Goal: Information Seeking & Learning: Check status

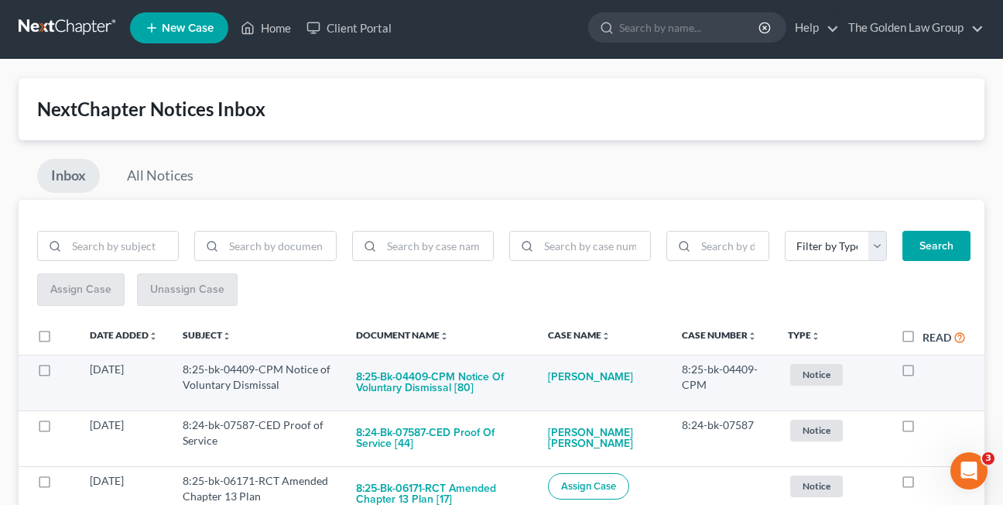
click at [922, 373] on label at bounding box center [922, 373] width 0 height 0
click at [929, 371] on input "checkbox" at bounding box center [934, 366] width 10 height 10
checkbox input "true"
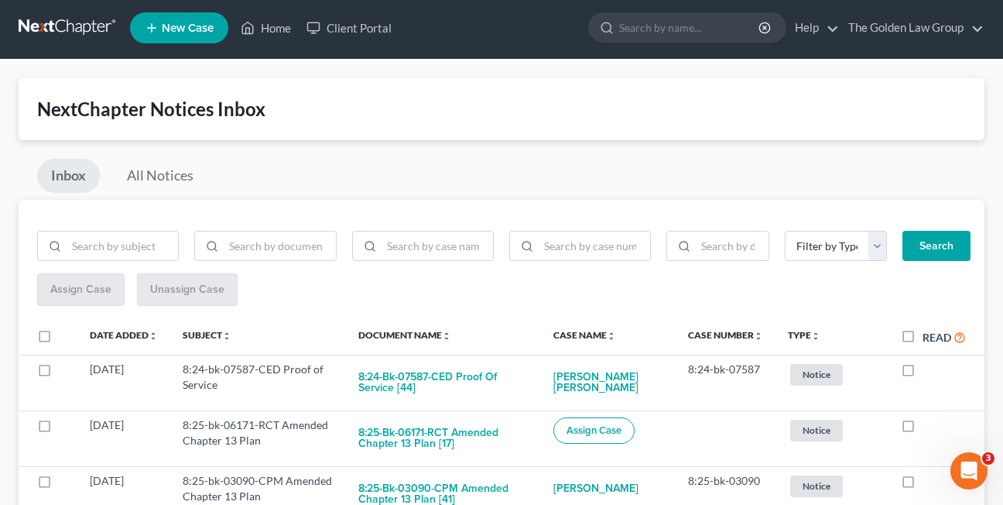
click at [922, 373] on label at bounding box center [922, 373] width 0 height 0
click at [929, 371] on input "checkbox" at bounding box center [934, 366] width 10 height 10
checkbox input "true"
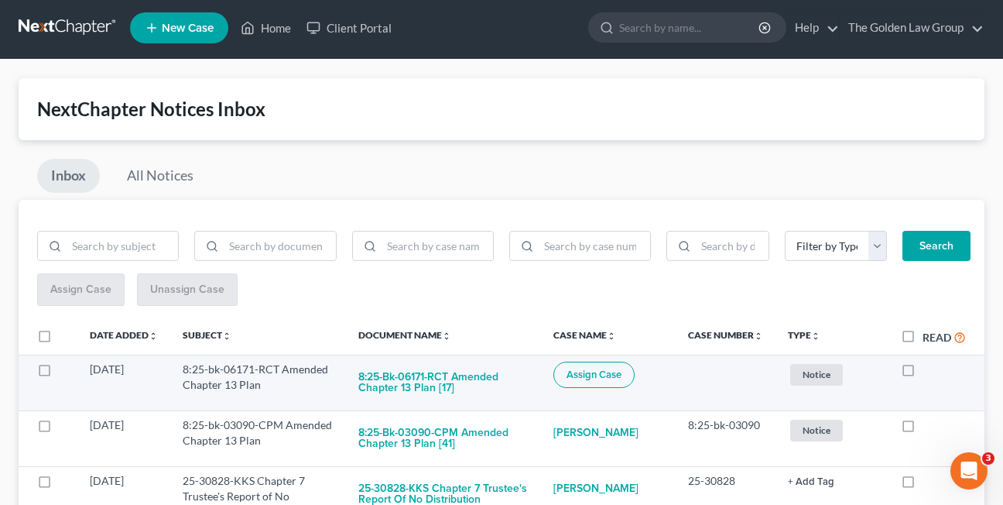
click at [922, 373] on label at bounding box center [922, 373] width 0 height 0
click at [929, 371] on input "checkbox" at bounding box center [934, 366] width 10 height 10
checkbox input "true"
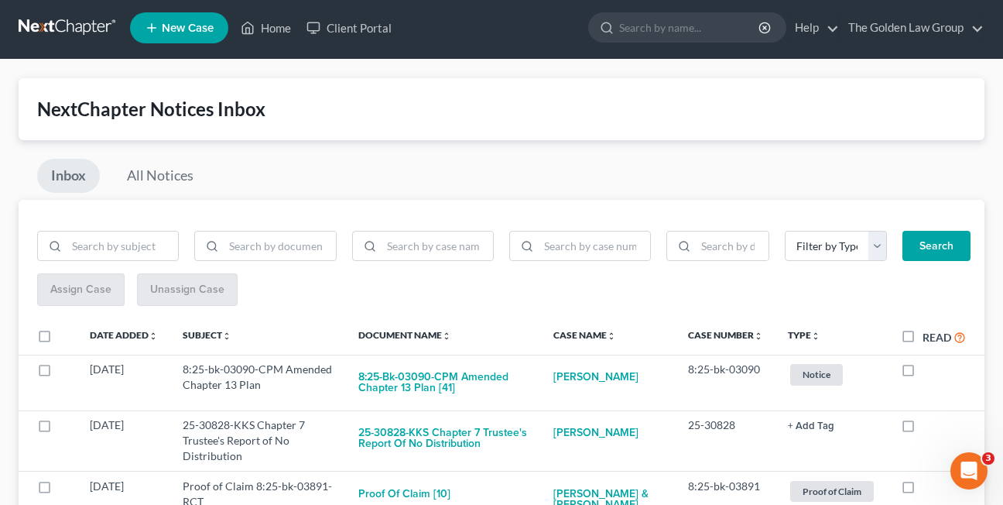
click at [922, 373] on label at bounding box center [922, 373] width 0 height 0
click at [929, 371] on input "checkbox" at bounding box center [934, 366] width 10 height 10
checkbox input "true"
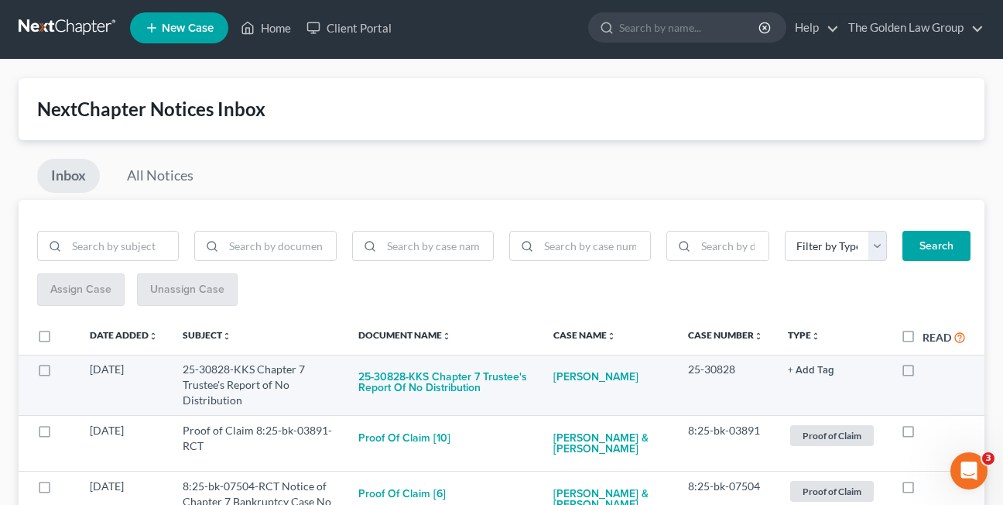
click at [922, 373] on label at bounding box center [922, 373] width 0 height 0
click at [929, 368] on input "checkbox" at bounding box center [934, 366] width 10 height 10
checkbox input "true"
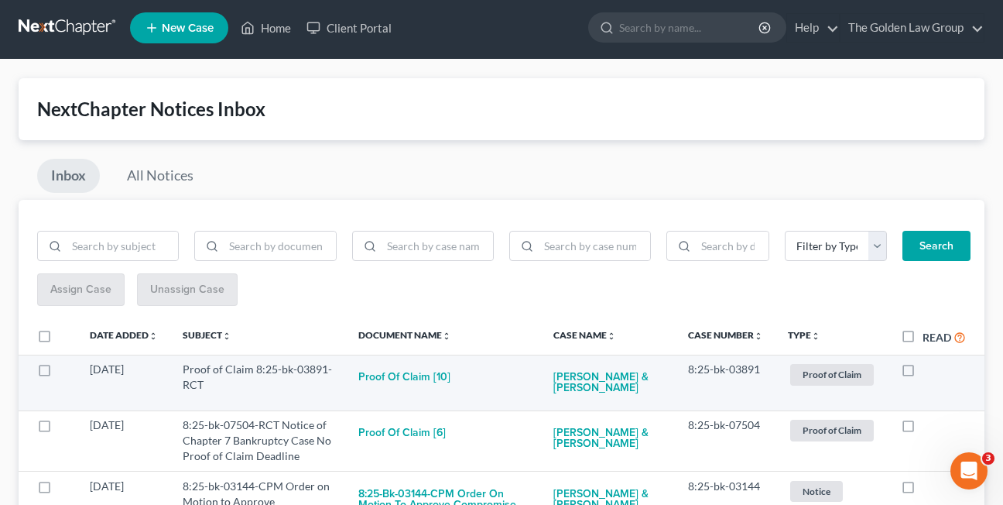
click at [922, 373] on label at bounding box center [922, 373] width 0 height 0
click at [929, 369] on input "checkbox" at bounding box center [934, 366] width 10 height 10
checkbox input "true"
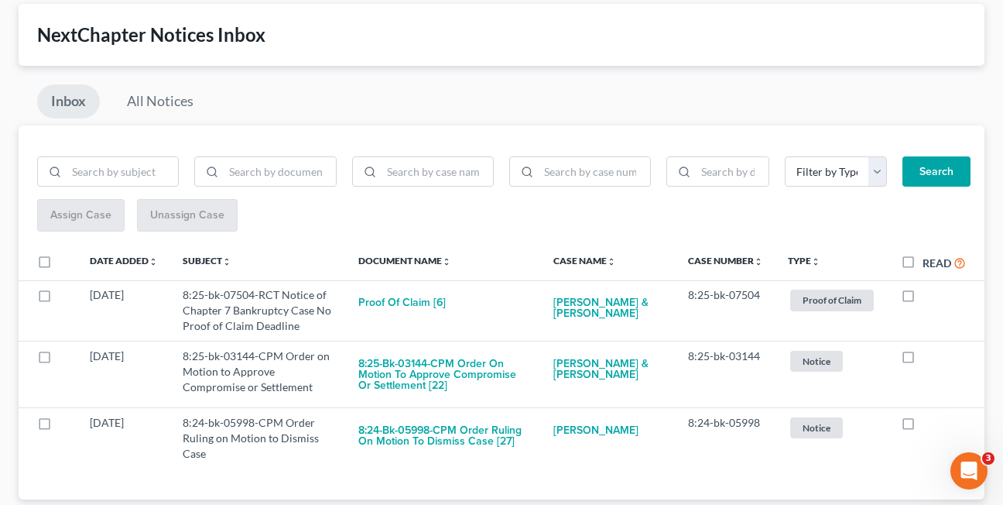
scroll to position [118, 0]
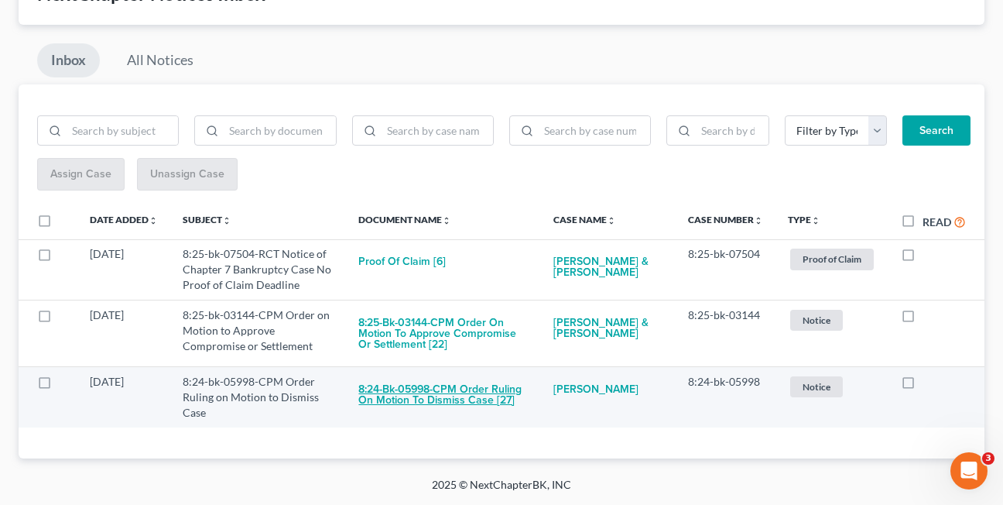
click at [434, 387] on button "8:24-bk-05998-CPM Order Ruling on Motion to Dismiss Case [27]" at bounding box center [443, 395] width 170 height 42
checkbox input "true"
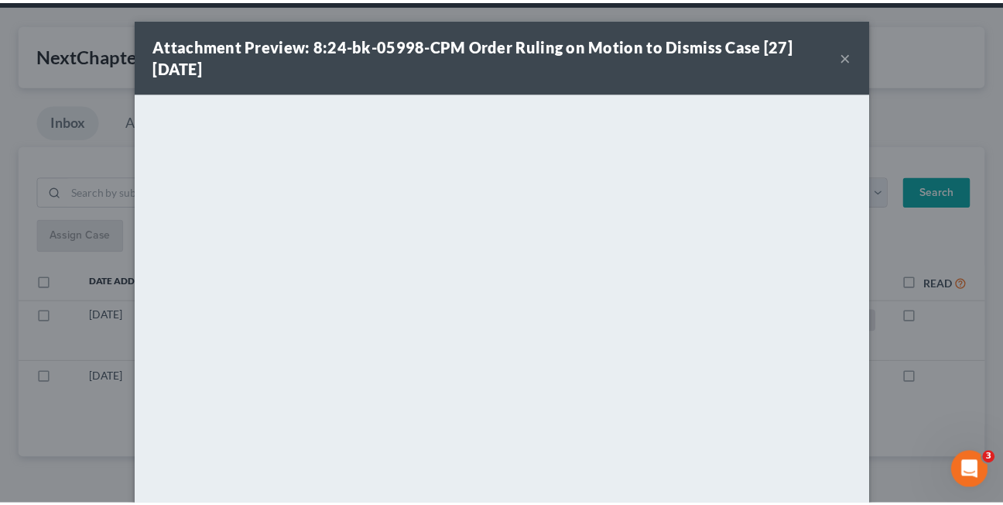
scroll to position [57, 0]
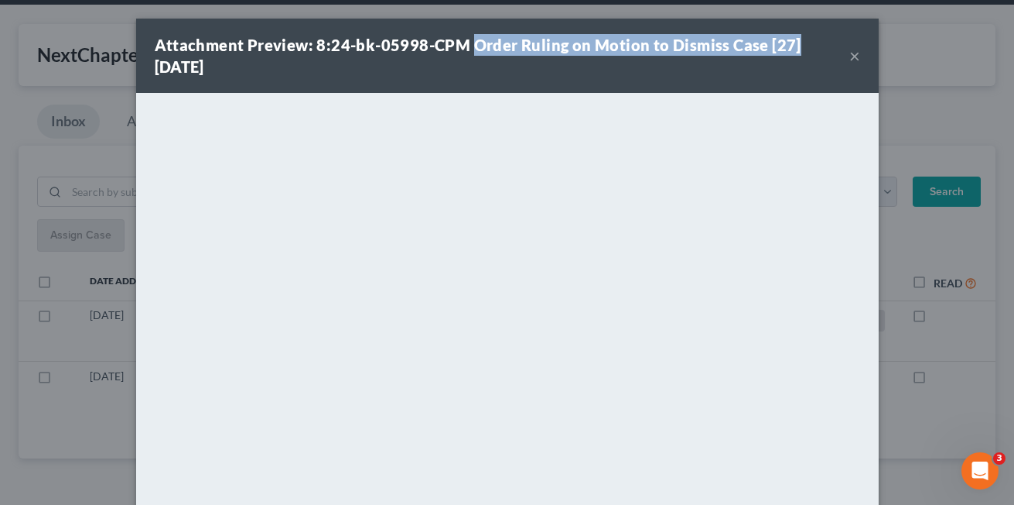
drag, startPoint x: 467, startPoint y: 43, endPoint x: 806, endPoint y: 43, distance: 338.9
click at [806, 43] on div "Attachment Preview: 8:24-bk-05998-CPM Order Ruling on Motion to Dismiss Case [2…" at bounding box center [502, 55] width 695 height 43
copy strong "Order Ruling on Motion to Dismiss Case [27]"
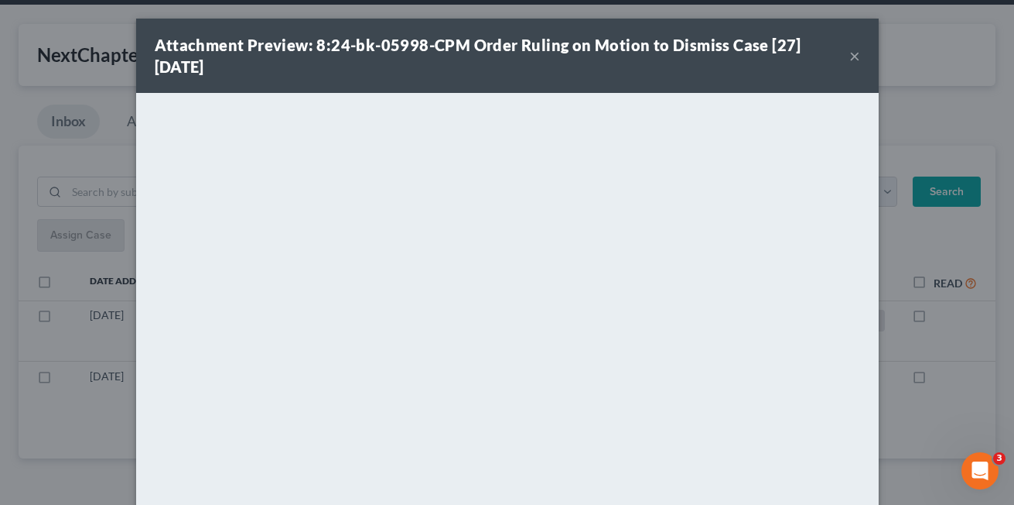
drag, startPoint x: 635, startPoint y: 75, endPoint x: 665, endPoint y: 75, distance: 29.4
click at [635, 75] on div "Attachment Preview: 8:24-bk-05998-CPM Order Ruling on Motion to Dismiss Case [2…" at bounding box center [502, 55] width 695 height 43
click at [850, 57] on button "×" at bounding box center [855, 55] width 11 height 19
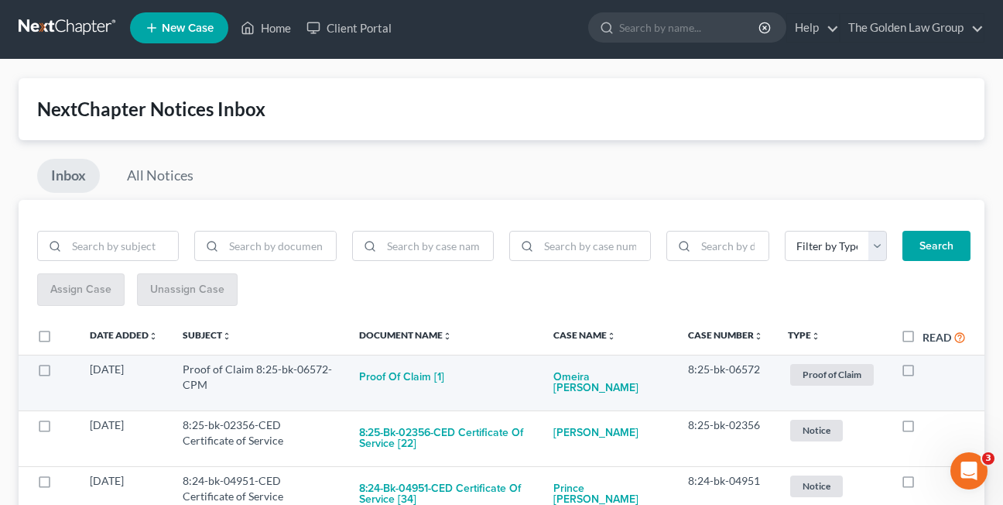
click at [922, 373] on label at bounding box center [922, 373] width 0 height 0
click at [929, 371] on input "checkbox" at bounding box center [934, 366] width 10 height 10
checkbox input "true"
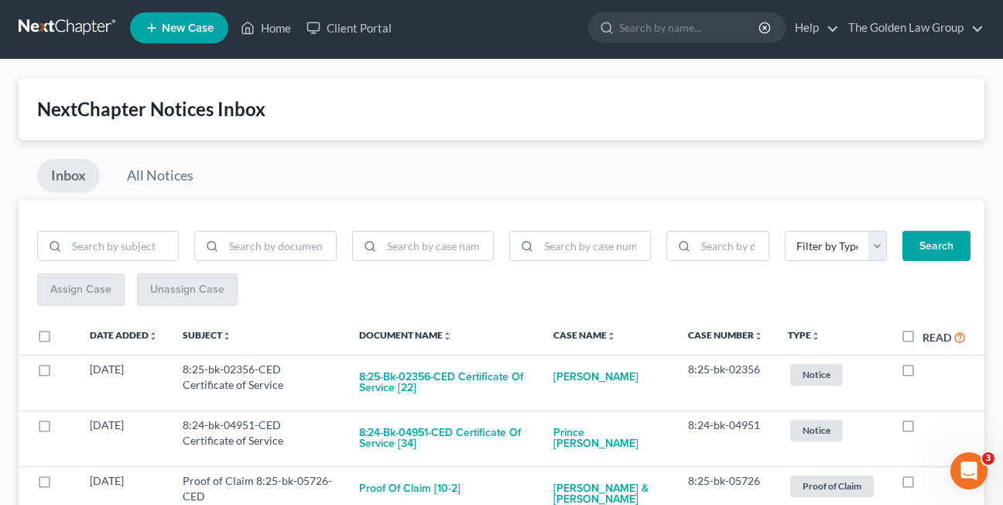
click at [922, 373] on label at bounding box center [922, 373] width 0 height 0
click at [929, 371] on input "checkbox" at bounding box center [934, 366] width 10 height 10
checkbox input "true"
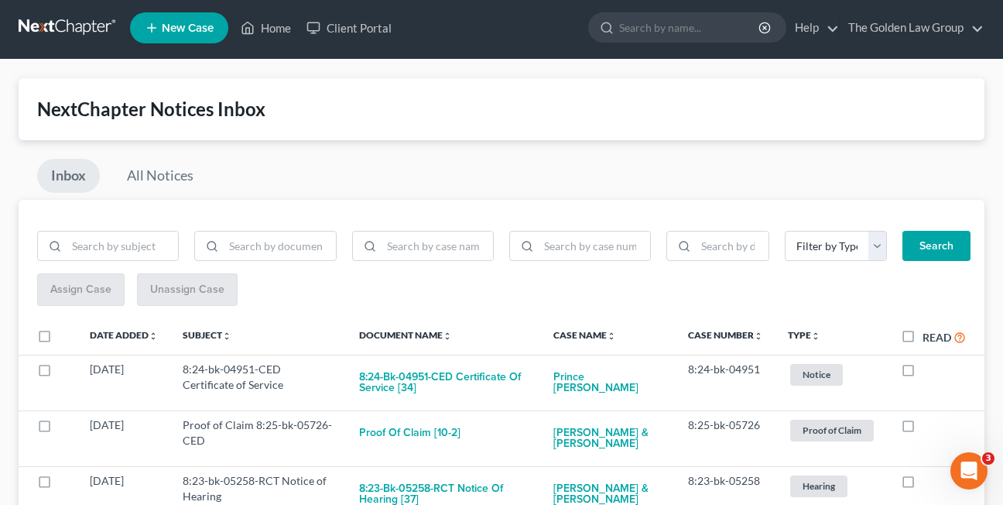
click at [922, 373] on label at bounding box center [922, 373] width 0 height 0
click at [929, 371] on input "checkbox" at bounding box center [934, 366] width 10 height 10
checkbox input "true"
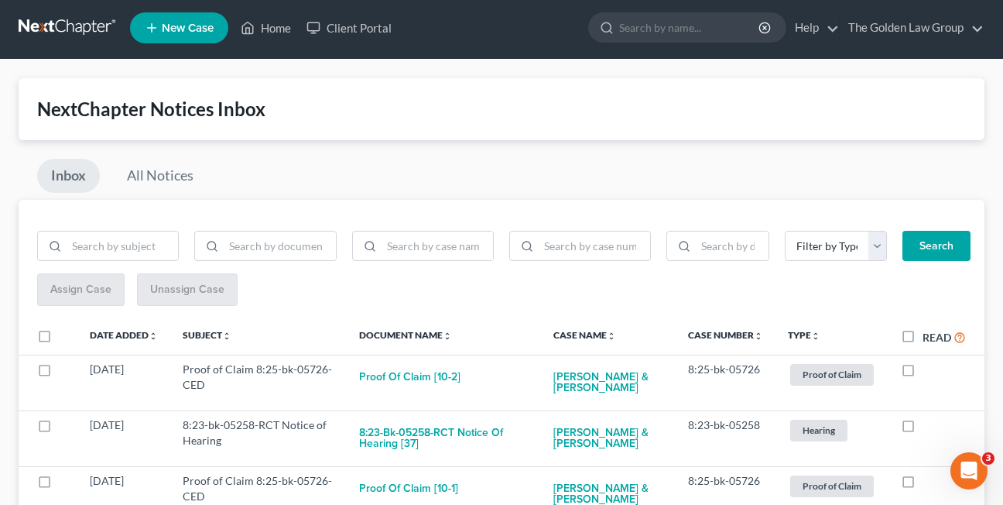
click at [922, 373] on label at bounding box center [922, 373] width 0 height 0
click at [929, 371] on input "checkbox" at bounding box center [934, 366] width 10 height 10
checkbox input "true"
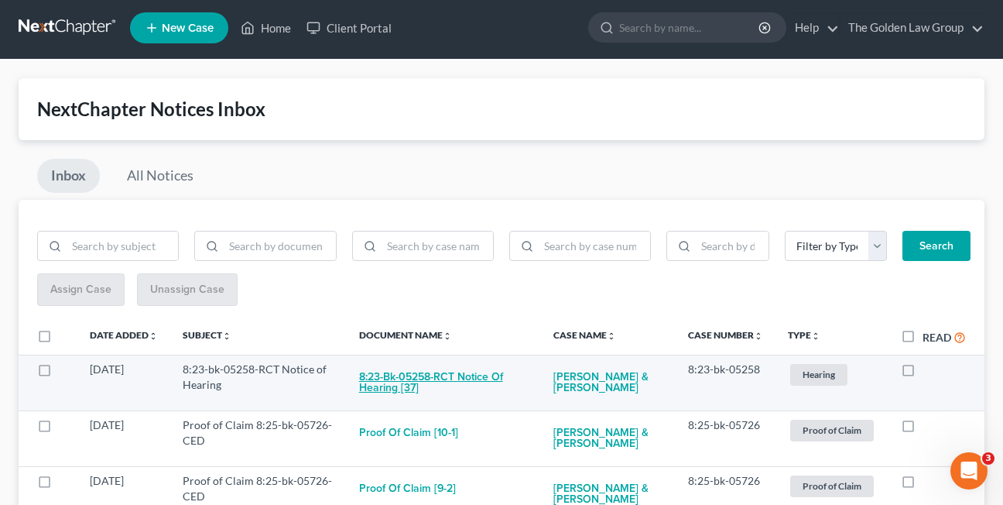
click at [399, 390] on button "8:23-bk-05258-RCT Notice of Hearing [37]" at bounding box center [443, 382] width 169 height 42
checkbox input "true"
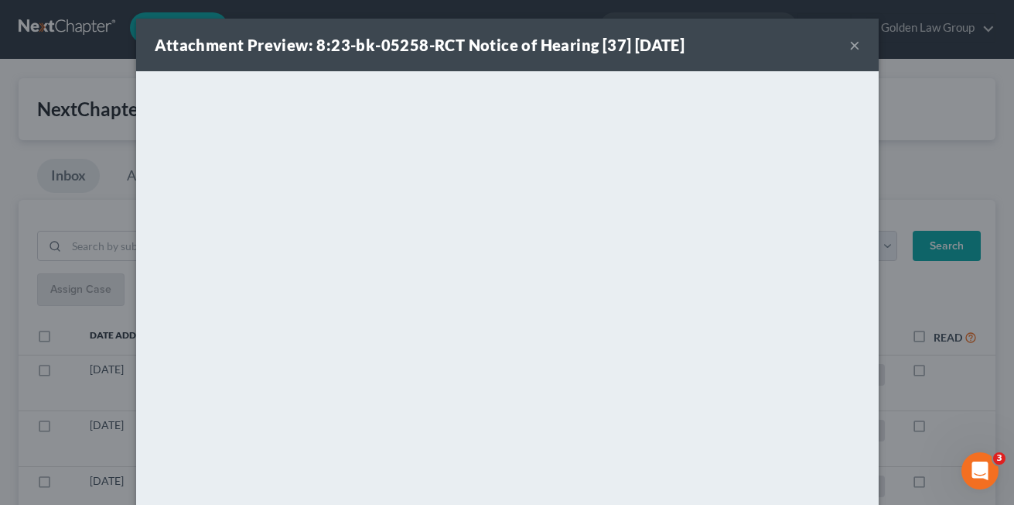
click at [850, 46] on button "×" at bounding box center [855, 45] width 11 height 19
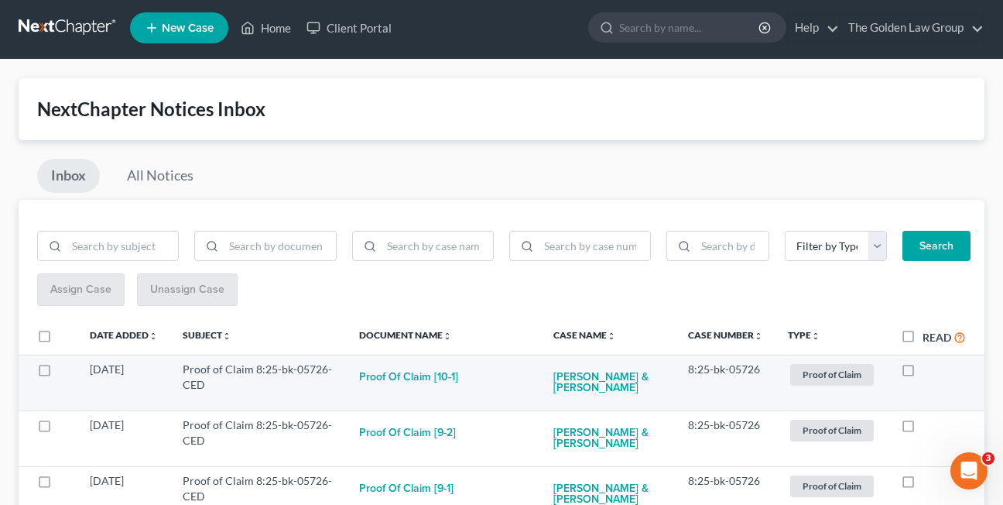
click at [922, 373] on label at bounding box center [922, 373] width 0 height 0
click at [929, 368] on input "checkbox" at bounding box center [934, 366] width 10 height 10
checkbox input "true"
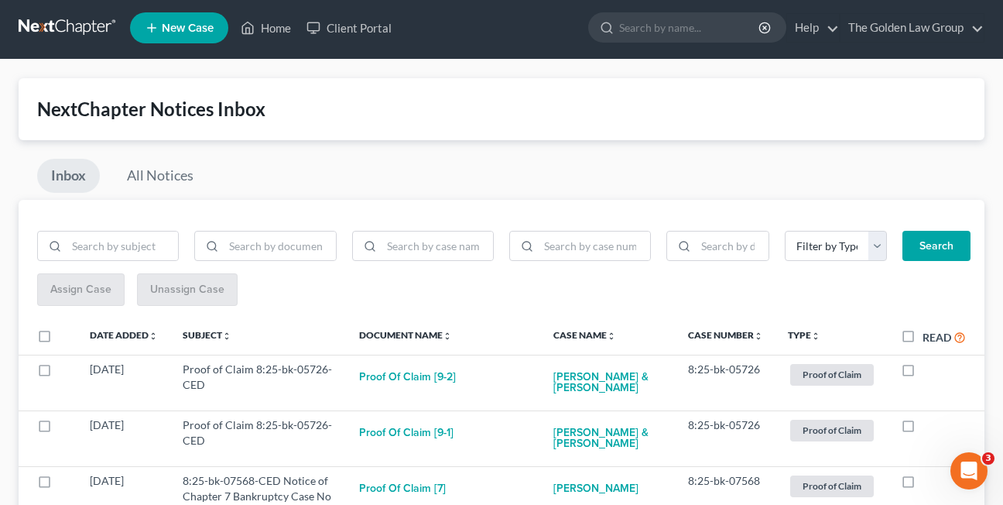
click at [922, 373] on label at bounding box center [922, 373] width 0 height 0
click at [929, 368] on input "checkbox" at bounding box center [934, 366] width 10 height 10
checkbox input "true"
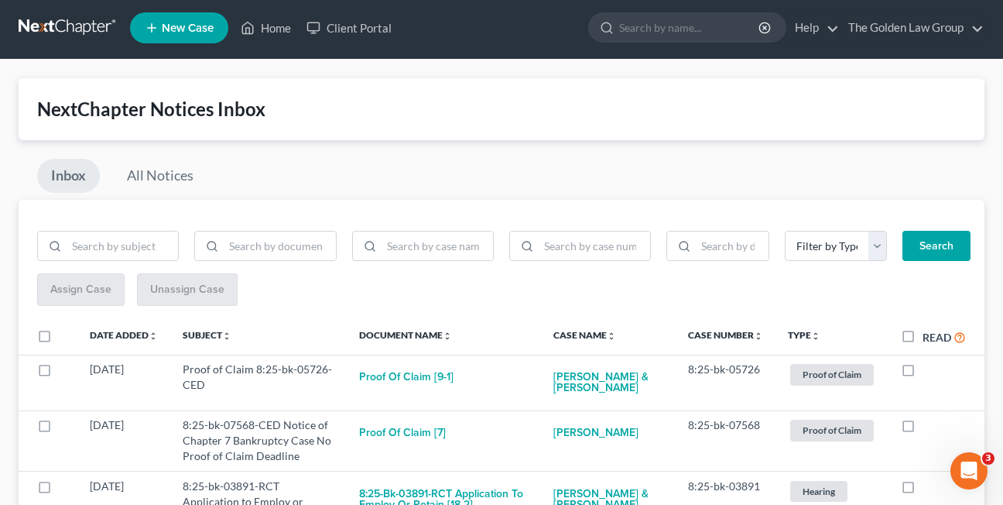
click at [922, 373] on label at bounding box center [922, 373] width 0 height 0
click at [929, 368] on input "checkbox" at bounding box center [934, 366] width 10 height 10
checkbox input "true"
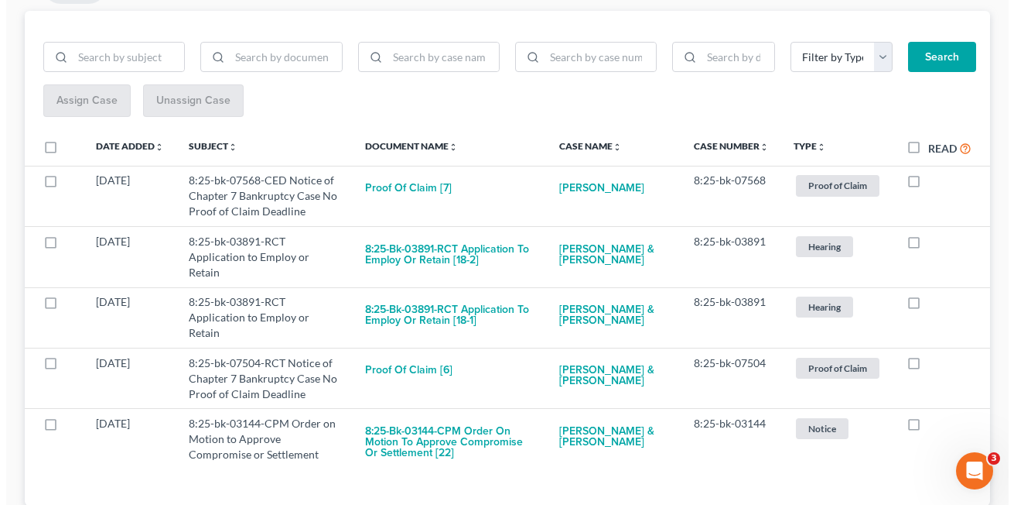
scroll to position [201, 0]
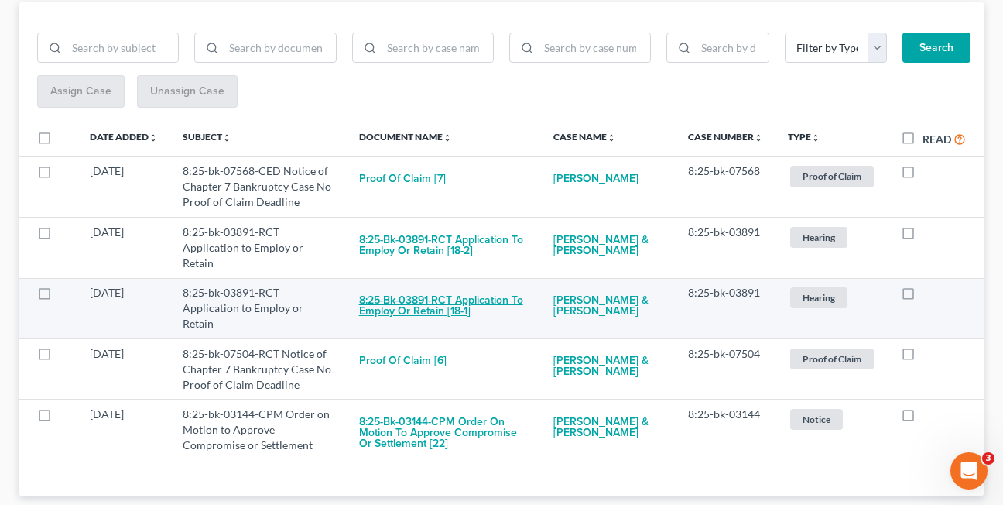
click at [404, 304] on button "8:25-bk-03891-RCT Application to Employ or Retain [18-1]" at bounding box center [443, 306] width 169 height 42
checkbox input "true"
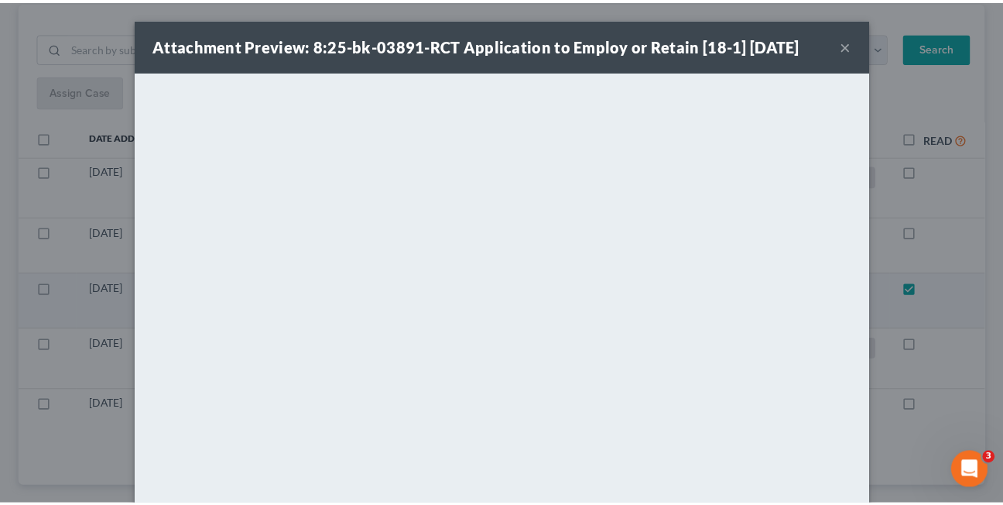
scroll to position [174, 0]
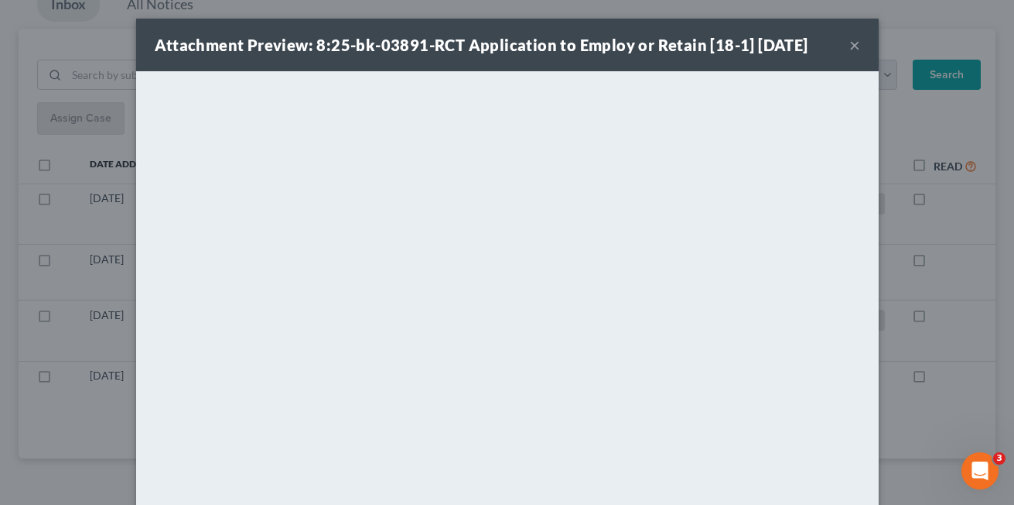
click at [850, 45] on button "×" at bounding box center [855, 45] width 11 height 19
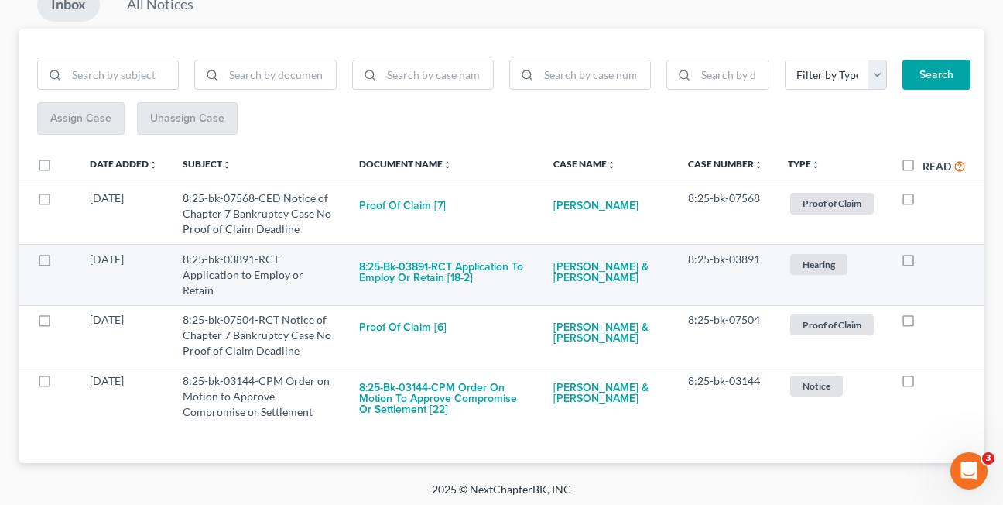
click at [922, 263] on label at bounding box center [922, 263] width 0 height 0
click at [929, 262] on input "checkbox" at bounding box center [934, 256] width 10 height 10
checkbox input "true"
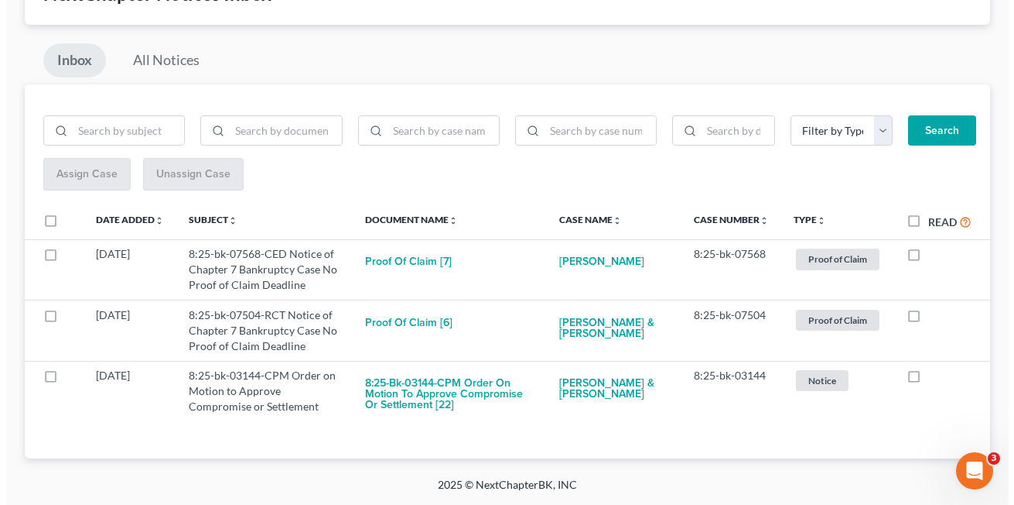
scroll to position [118, 0]
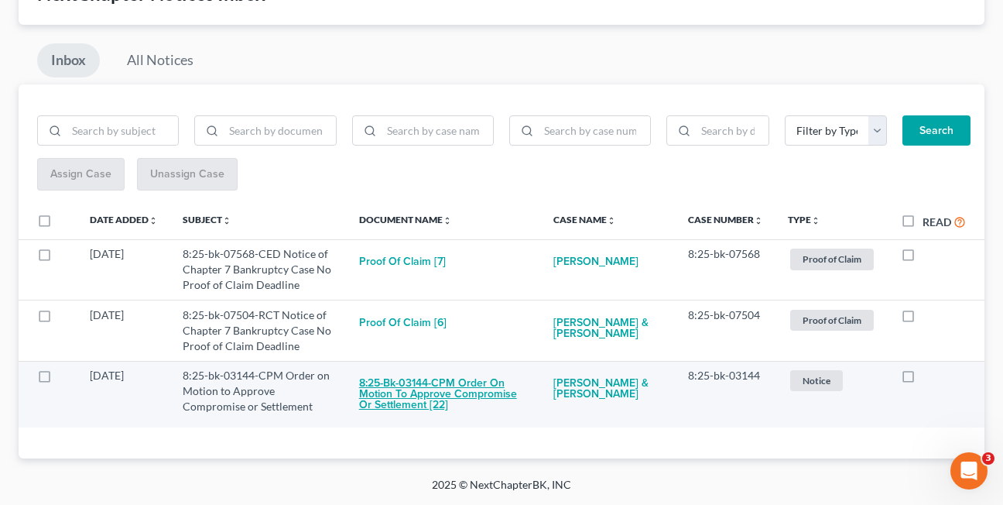
click at [402, 399] on button "8:25-bk-03144-CPM Order on Motion to Approve Compromise or Settlement [22]" at bounding box center [443, 394] width 169 height 53
checkbox input "true"
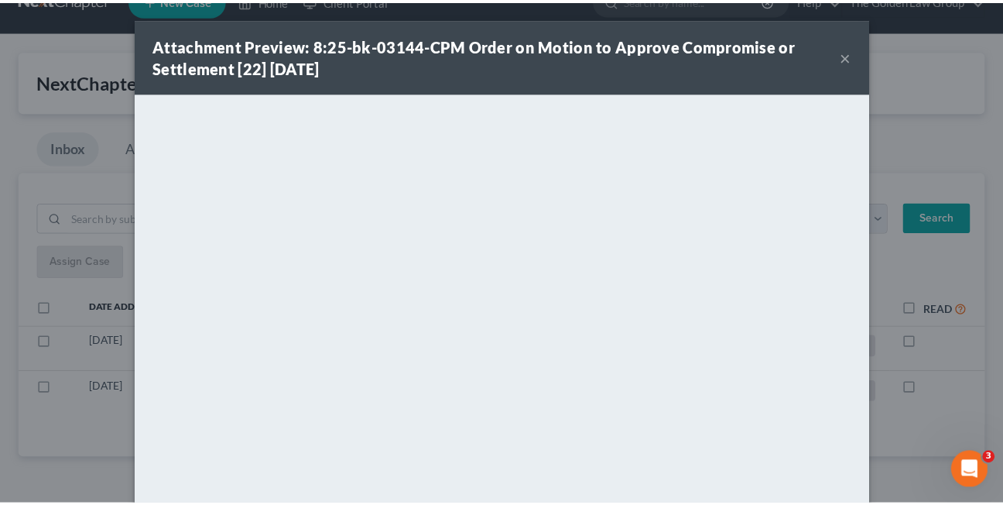
scroll to position [31, 0]
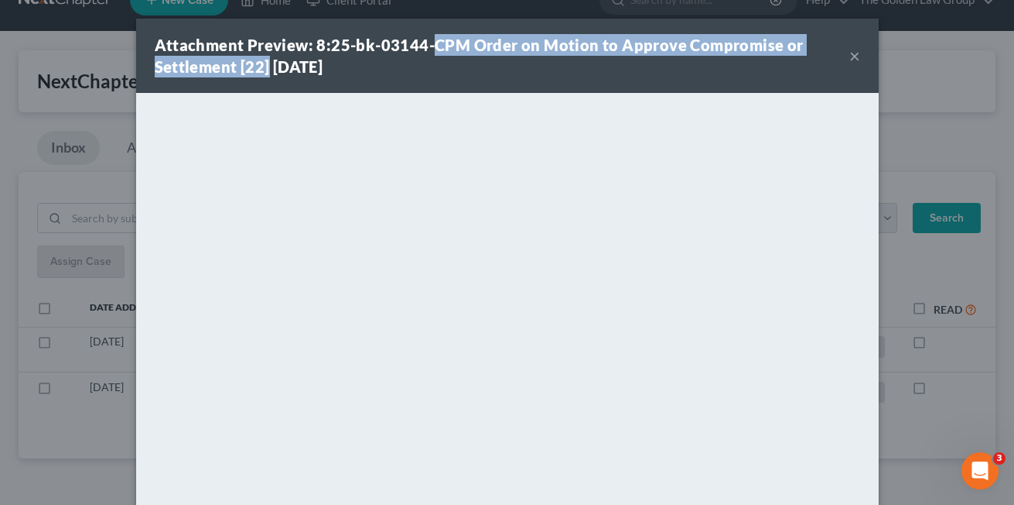
drag, startPoint x: 426, startPoint y: 40, endPoint x: 263, endPoint y: 70, distance: 165.9
click at [263, 70] on strong "Attachment Preview: 8:25-bk-03144-CPM Order on Motion to Approve Compromise or …" at bounding box center [479, 56] width 649 height 40
copy strong "CPM Order on Motion to Approve Compromise or Settlement [22]"
drag, startPoint x: 598, startPoint y: 83, endPoint x: 622, endPoint y: 76, distance: 25.0
click at [598, 83] on div "Attachment Preview: 8:25-bk-03144-CPM Order on Motion to Approve Compromise or …" at bounding box center [507, 56] width 743 height 74
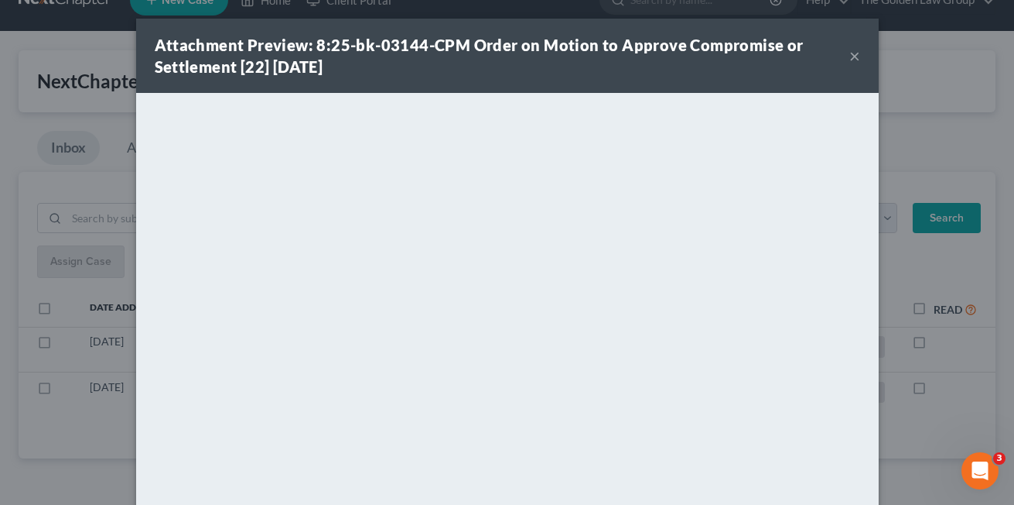
click at [850, 56] on button "×" at bounding box center [855, 55] width 11 height 19
